Goal: Information Seeking & Learning: Learn about a topic

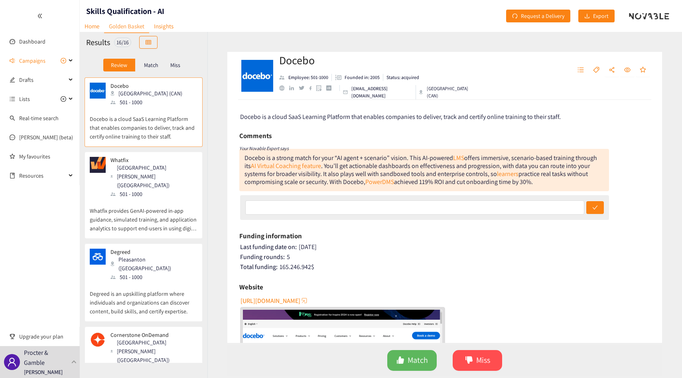
click at [164, 204] on p "Whatfix provides GenAI-powered in-app guidance, simulated training, and applica…" at bounding box center [144, 215] width 108 height 34
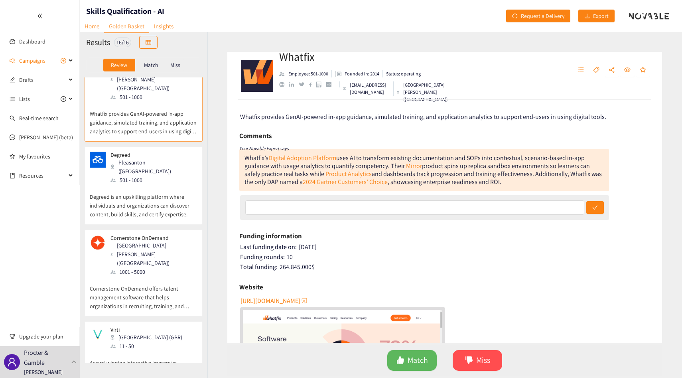
scroll to position [99, 0]
click at [164, 227] on div "Cornerstone OnDemand [GEOGRAPHIC_DATA][PERSON_NAME] ([GEOGRAPHIC_DATA]) 1001 - …" at bounding box center [144, 270] width 118 height 87
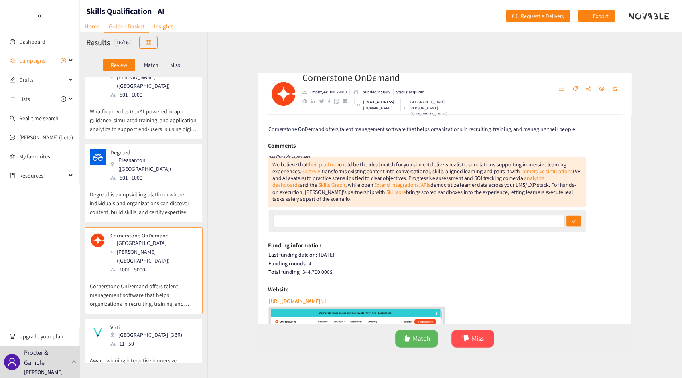
click at [170, 185] on p "Degreed is an upskilling platform where individuals and organizations can disco…" at bounding box center [144, 199] width 108 height 34
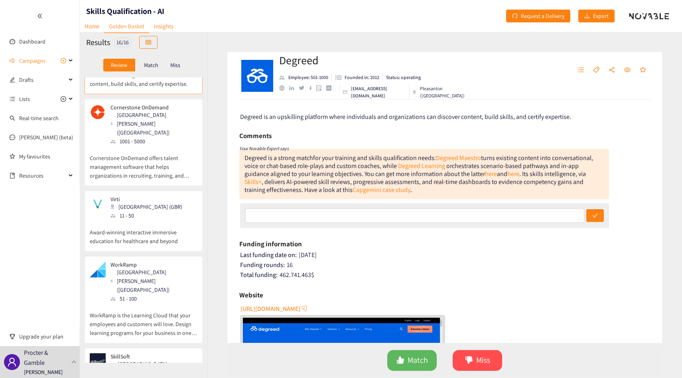
scroll to position [229, 0]
click at [170, 219] on p "Award-winning interactive immersive education for healthcare and beyond" at bounding box center [144, 232] width 108 height 26
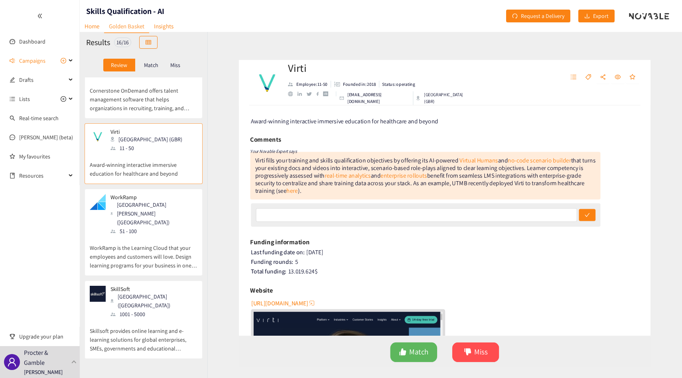
scroll to position [296, 0]
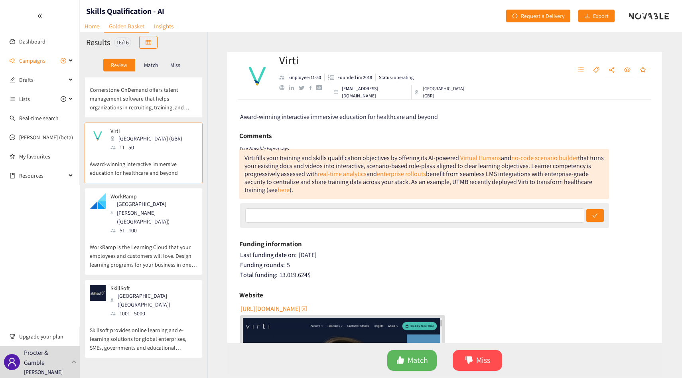
click at [170, 235] on p "WorkRamp is the Learning Cloud that your employees and customers will love. Des…" at bounding box center [144, 252] width 108 height 34
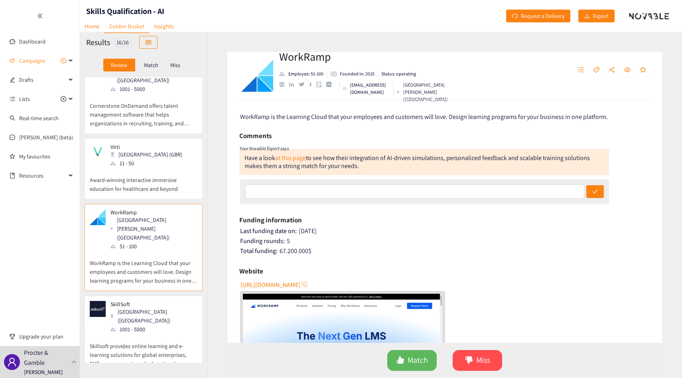
scroll to position [277, 0]
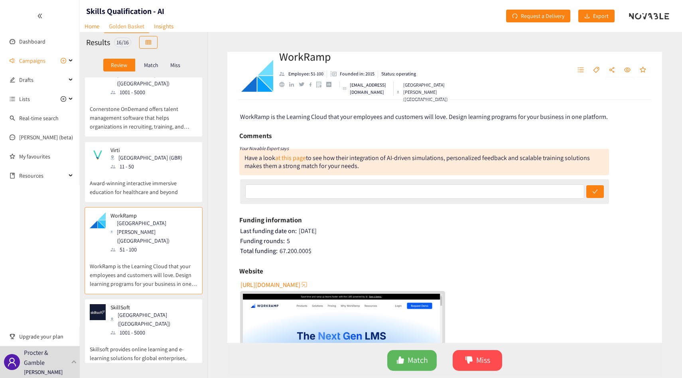
click at [159, 147] on div "Virti London (GBR) 11 - 50" at bounding box center [144, 159] width 108 height 24
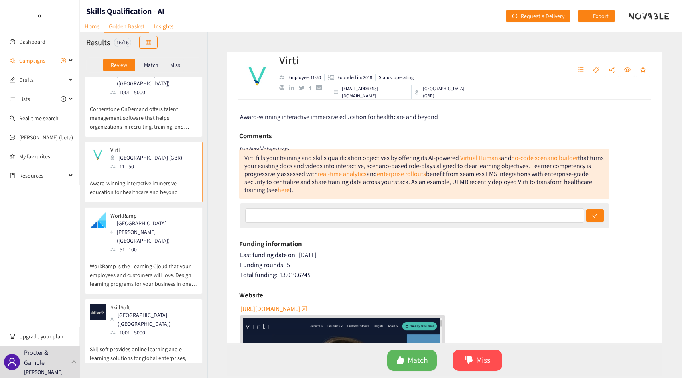
click at [382, 160] on div "Virti fills your training and skills qualification objectives by offering its A…" at bounding box center [352, 158] width 215 height 8
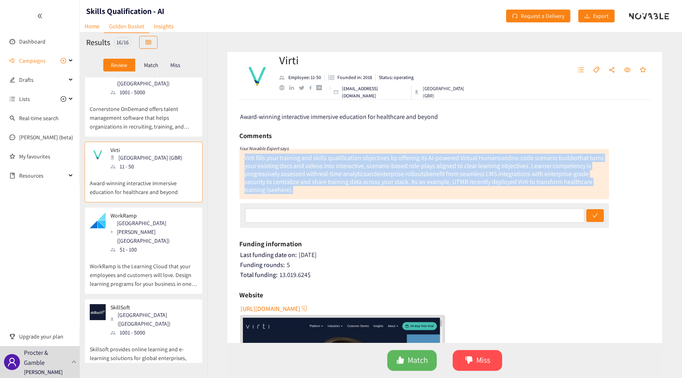
click at [382, 160] on div "Virti fills your training and skills qualification objectives by offering its A…" at bounding box center [352, 158] width 215 height 8
click at [403, 159] on div "Virti fills your training and skills qualification objectives by offering its A…" at bounding box center [352, 158] width 215 height 8
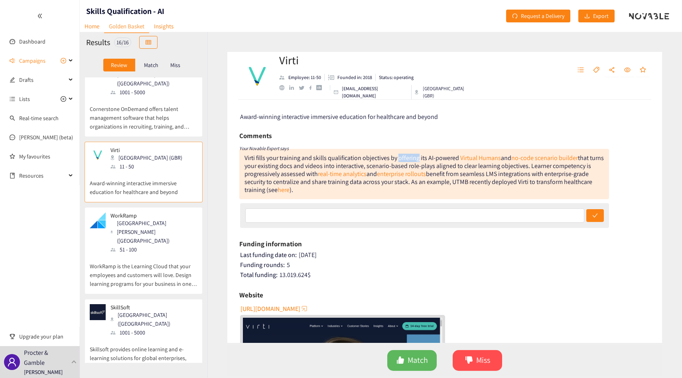
click at [403, 159] on div "Virti fills your training and skills qualification objectives by offering its A…" at bounding box center [352, 158] width 215 height 8
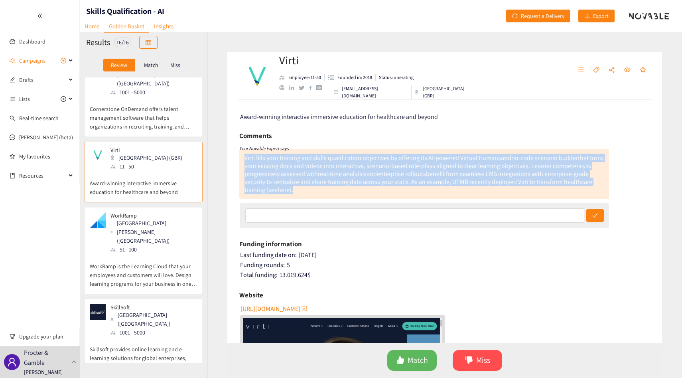
click at [403, 159] on div "Virti fills your training and skills qualification objectives by offering its A…" at bounding box center [352, 158] width 215 height 8
click at [414, 160] on div "Virti fills your training and skills qualification objectives by offering its A…" at bounding box center [352, 158] width 215 height 8
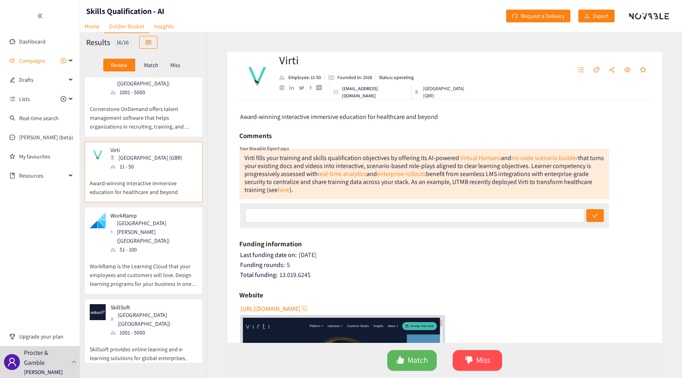
click at [271, 170] on div "Learner competency is progressively assessed with" at bounding box center [418, 170] width 347 height 16
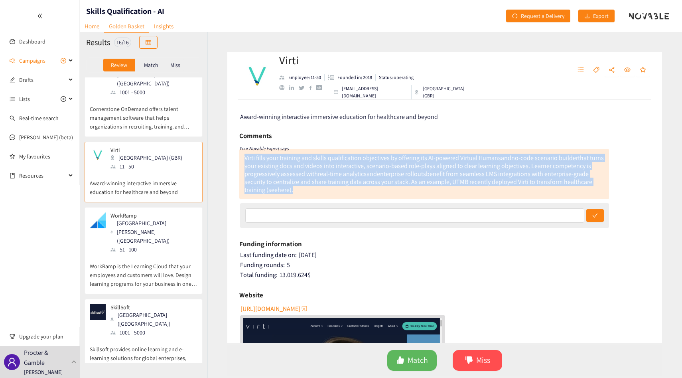
click at [271, 170] on div "Learner competency is progressively assessed with" at bounding box center [418, 170] width 347 height 16
click at [265, 170] on div "Learner competency is progressively assessed with" at bounding box center [418, 170] width 347 height 16
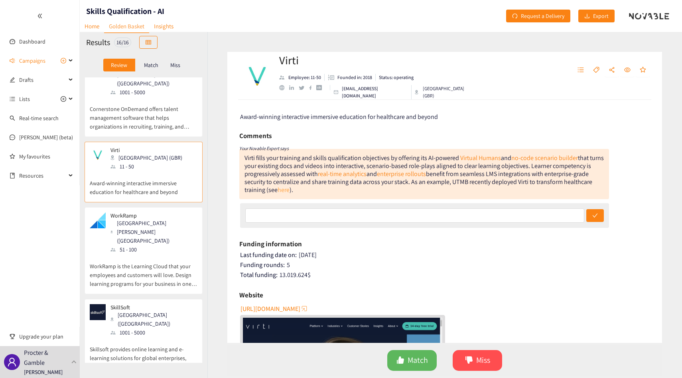
click at [281, 189] on div "here" at bounding box center [284, 190] width 12 height 8
